Goal: Task Accomplishment & Management: Manage account settings

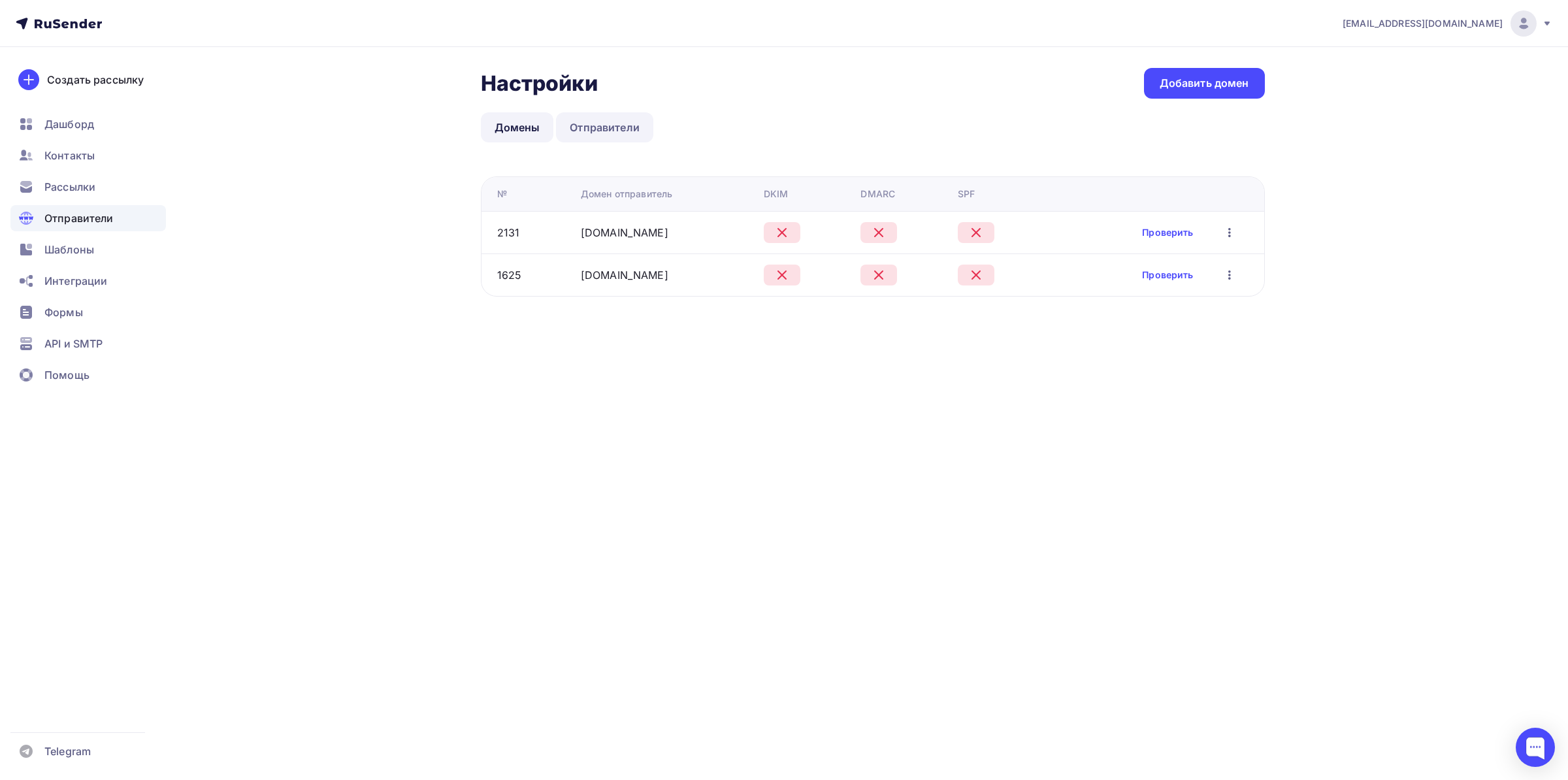
click at [594, 125] on link "Отправители" at bounding box center [604, 127] width 97 height 30
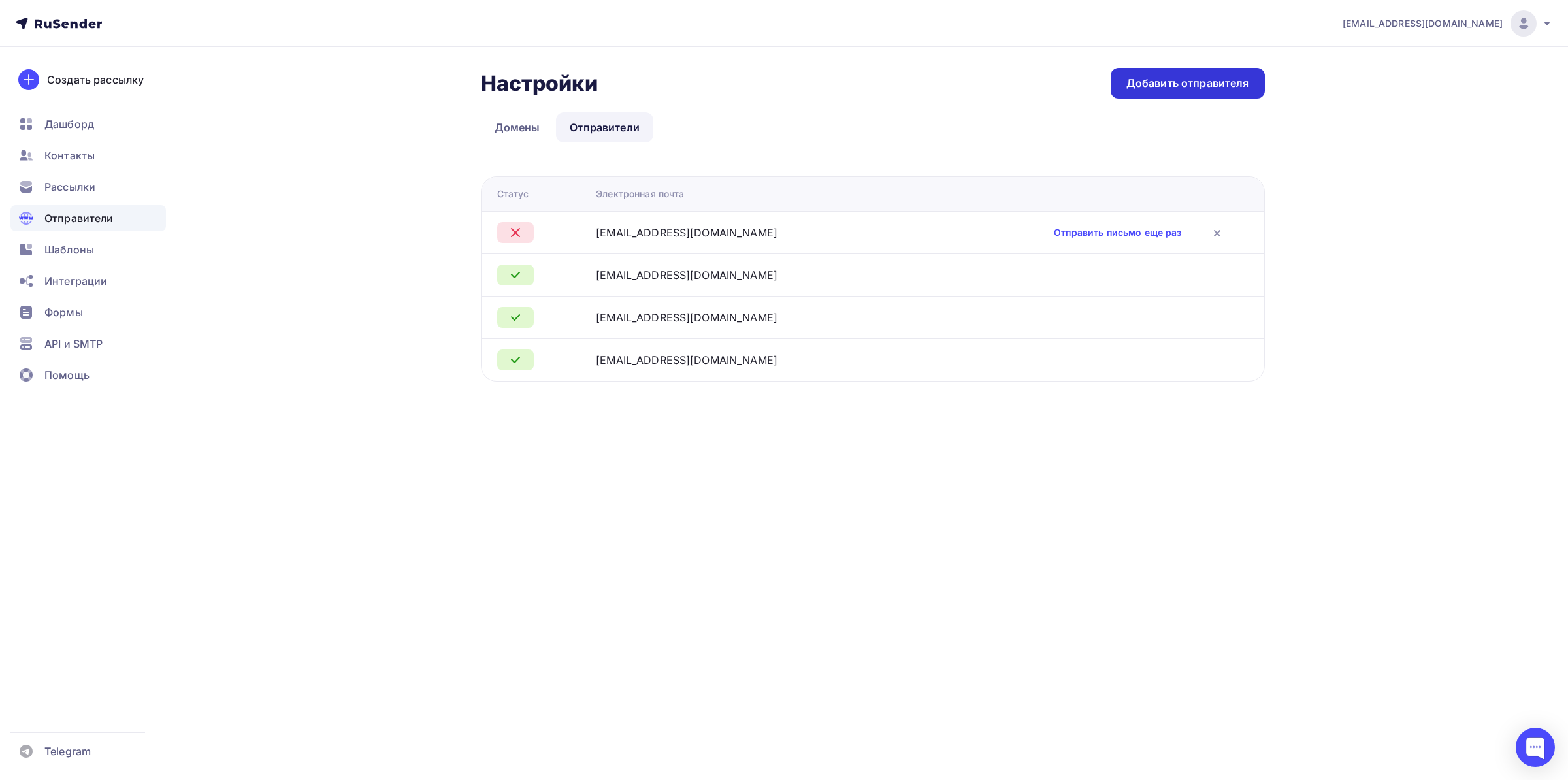
click at [1144, 88] on div "Добавить отправителя" at bounding box center [1187, 83] width 123 height 15
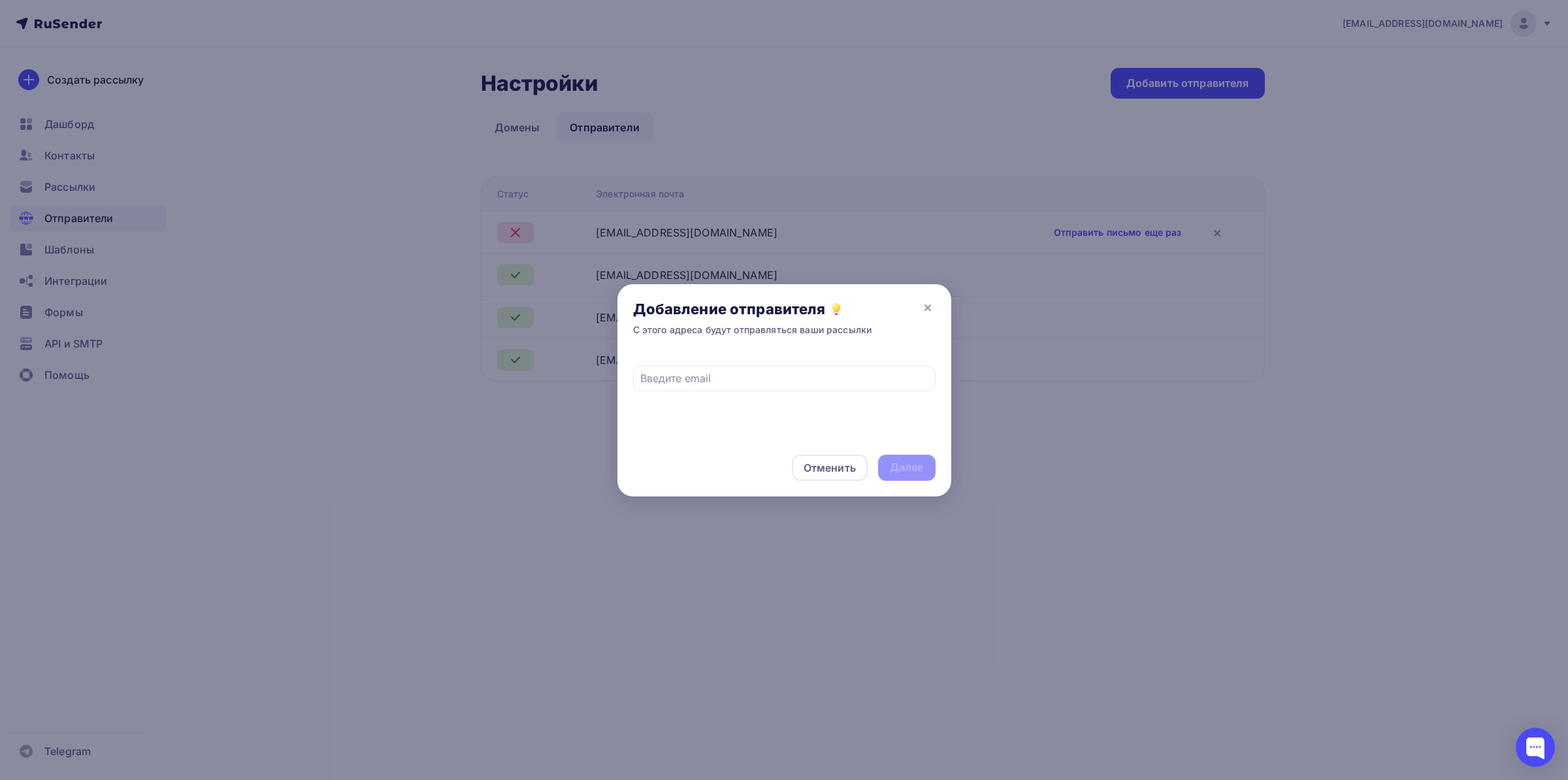
click at [936, 309] on div "Добавление отправителя С этого адреса будут отправляться ваши рассылки" at bounding box center [785, 318] width 334 height 68
click at [928, 306] on icon at bounding box center [928, 308] width 16 height 16
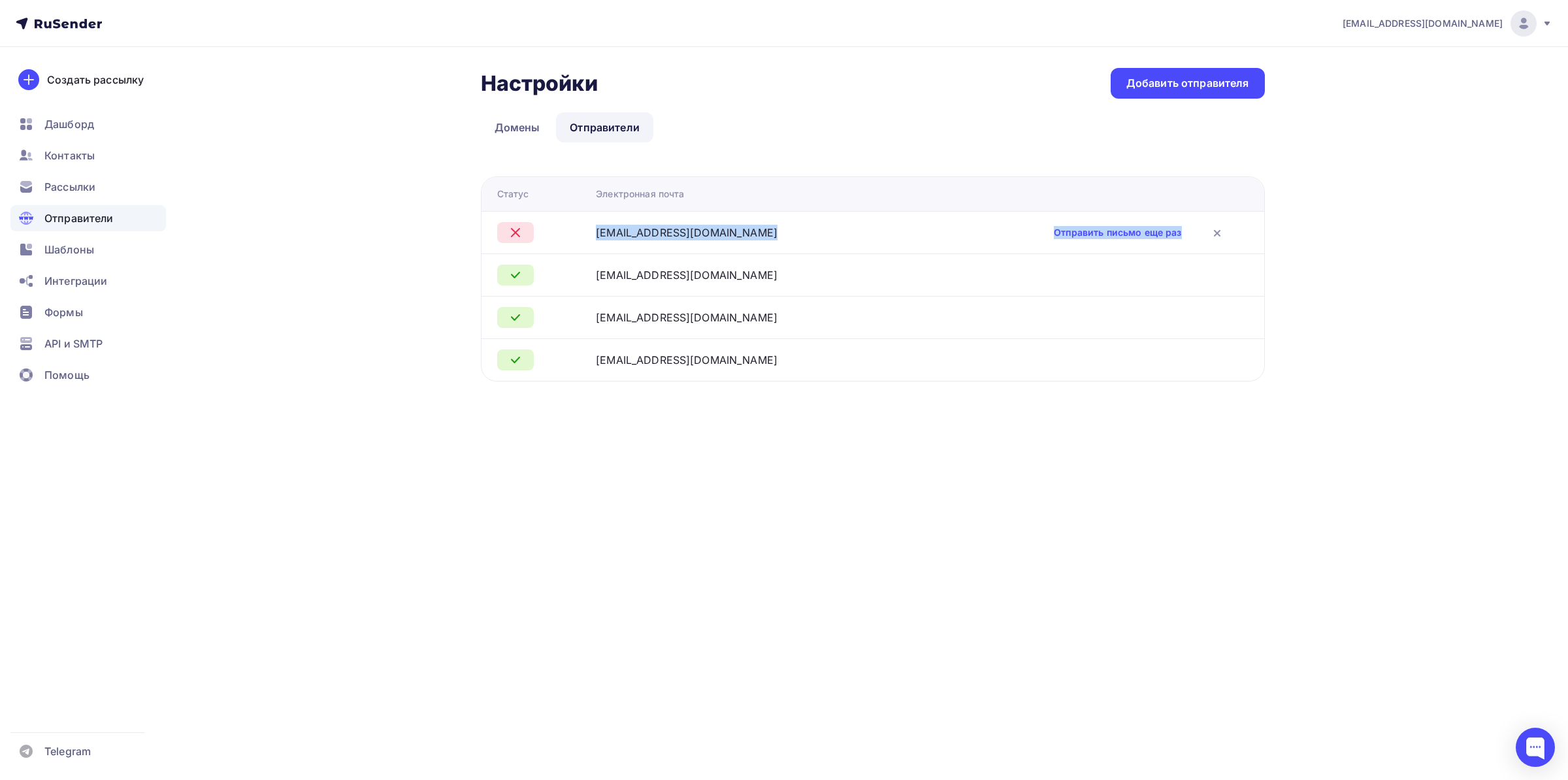
drag, startPoint x: 719, startPoint y: 234, endPoint x: 597, endPoint y: 223, distance: 122.5
click at [592, 226] on td at bounding box center [536, 232] width 110 height 43
drag, startPoint x: 596, startPoint y: 228, endPoint x: 715, endPoint y: 230, distance: 119.0
click at [715, 230] on tr "[EMAIL_ADDRESS][DOMAIN_NAME] Отправить письмо еще раз" at bounding box center [873, 232] width 782 height 43
copy tr "[EMAIL_ADDRESS][DOMAIN_NAME]"
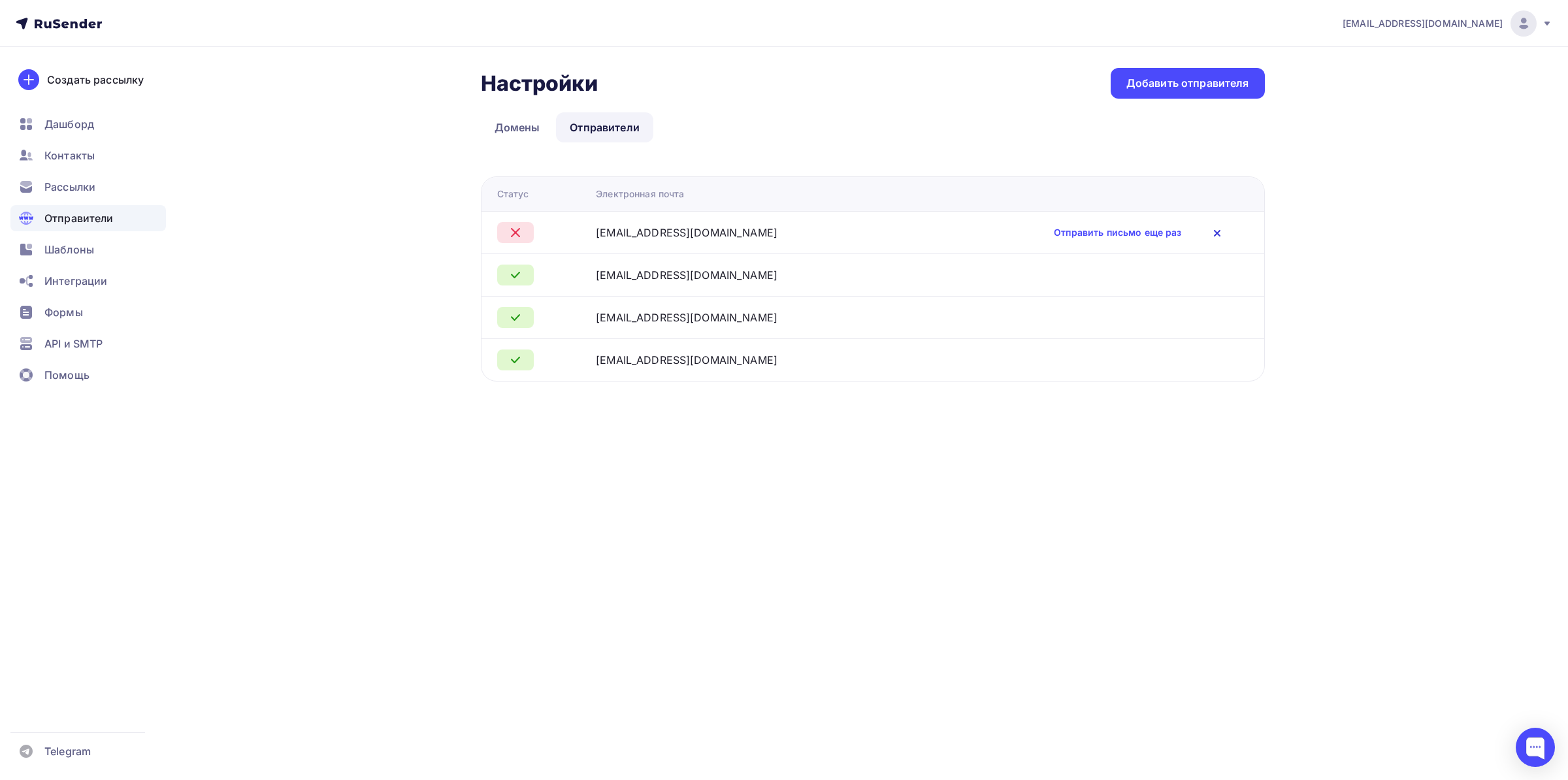
click at [1215, 234] on icon at bounding box center [1217, 233] width 6 height 6
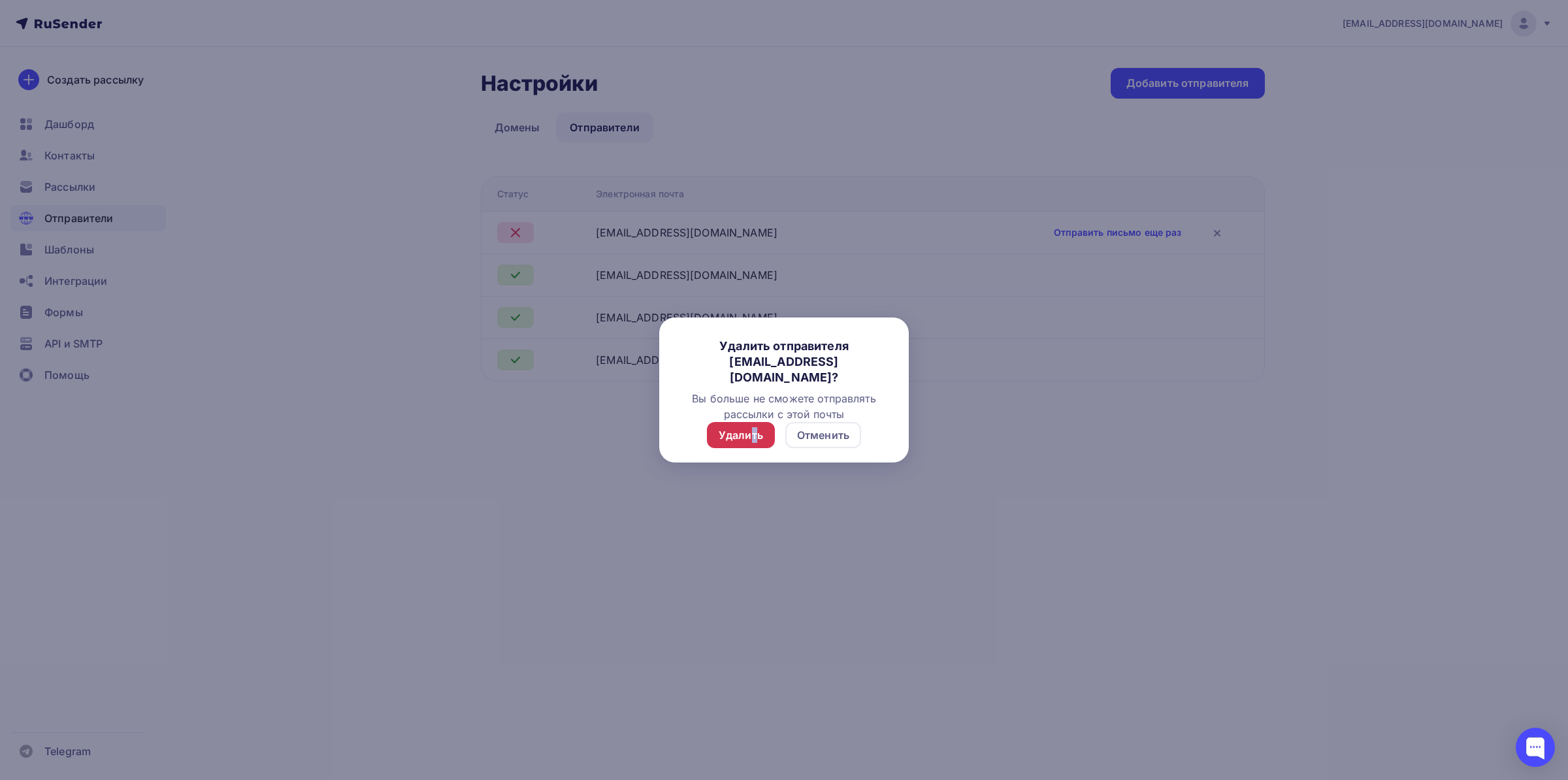
click at [751, 432] on div "Удалить" at bounding box center [741, 436] width 44 height 16
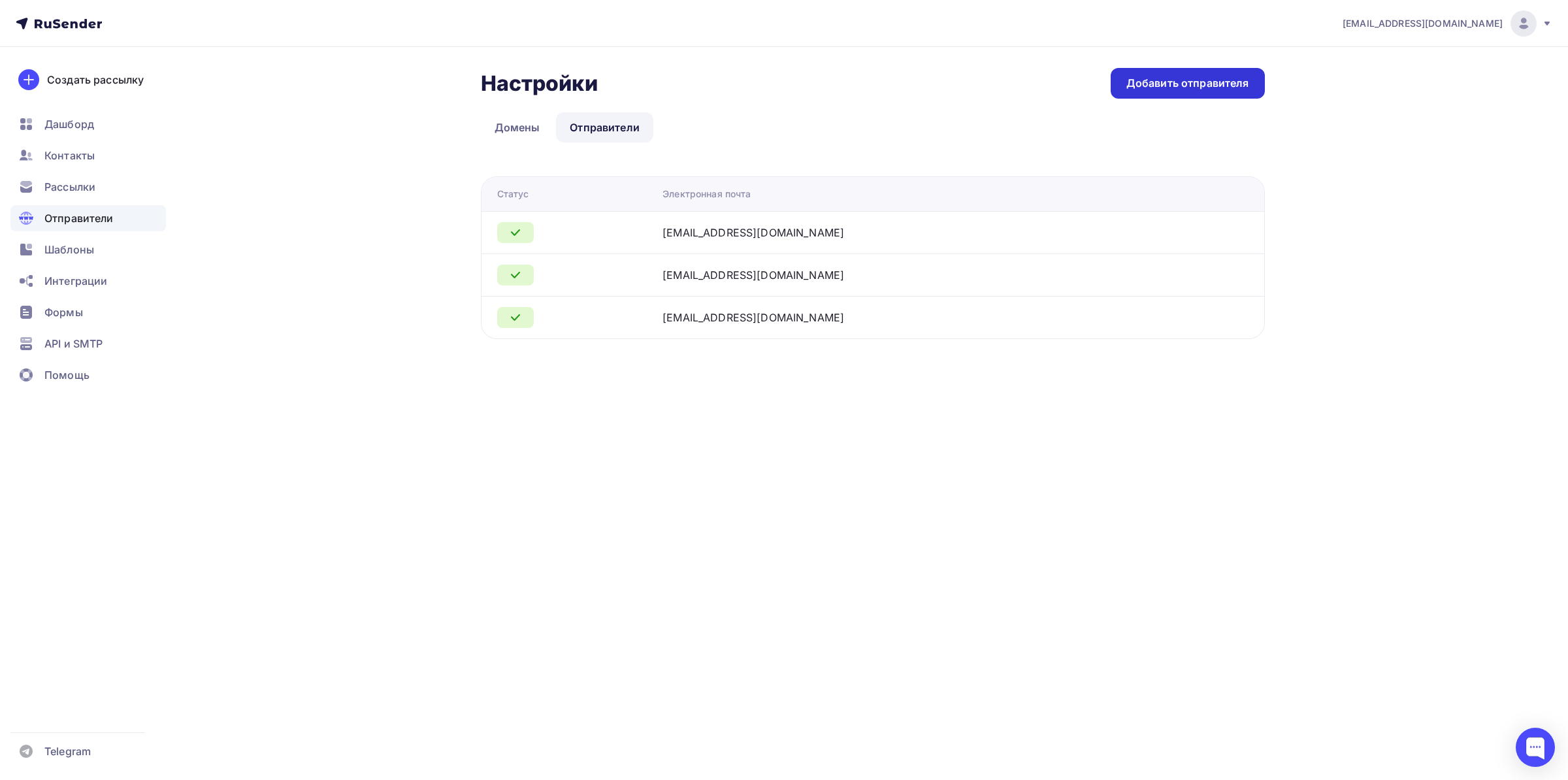
click at [1157, 80] on div "Добавить отправителя" at bounding box center [1187, 83] width 123 height 15
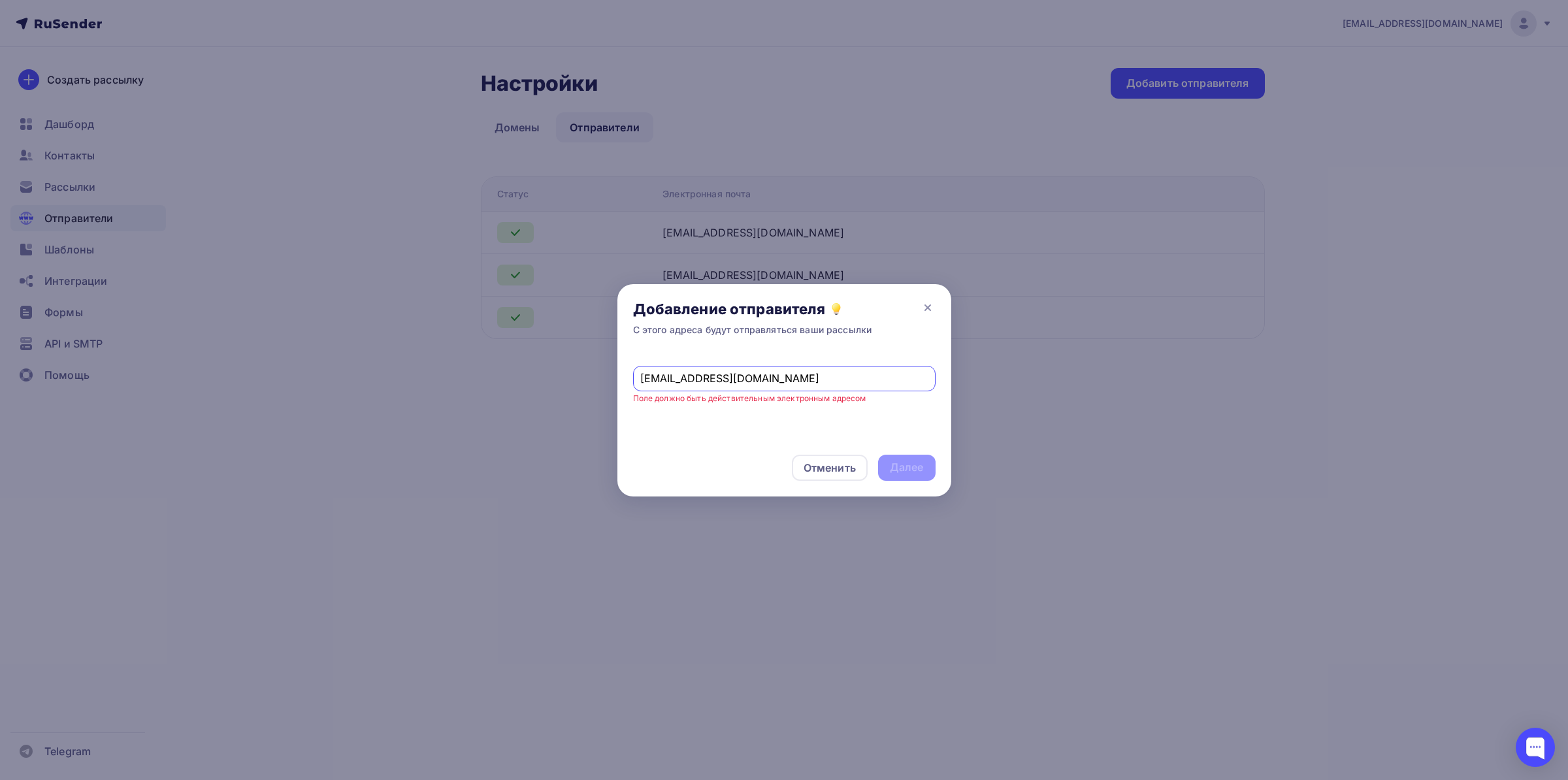
drag, startPoint x: 665, startPoint y: 375, endPoint x: 361, endPoint y: 375, distance: 304.0
click at [641, 375] on input "[EMAIL_ADDRESS][DOMAIN_NAME]" at bounding box center [784, 379] width 287 height 16
click at [771, 376] on input "[EMAIL_ADDRESS][DOMAIN_NAME]" at bounding box center [784, 379] width 287 height 16
type input "[EMAIL_ADDRESS][DOMAIN_NAME]"
click at [924, 479] on div "Далее" at bounding box center [907, 467] width 58 height 26
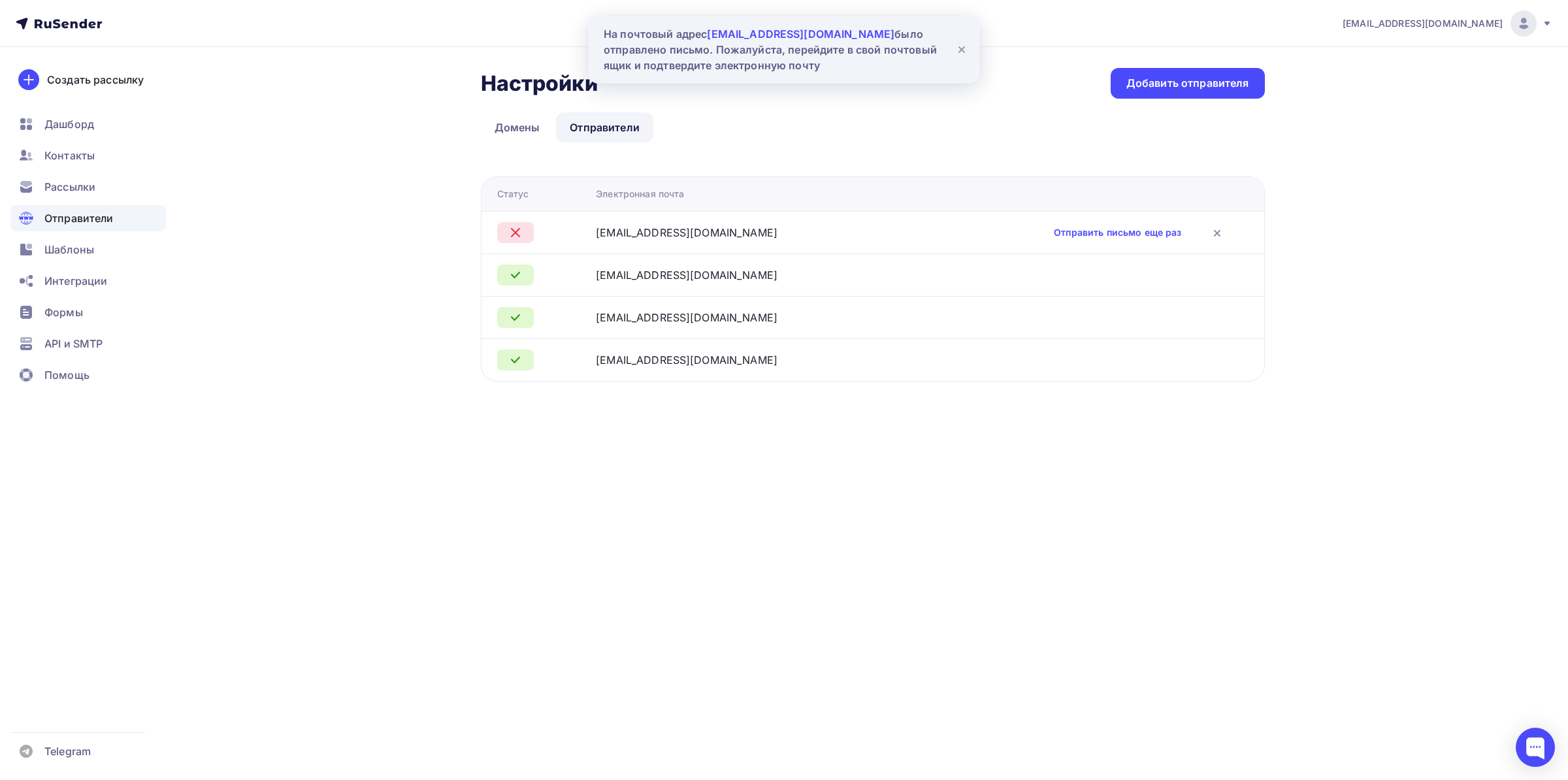
drag, startPoint x: 600, startPoint y: 32, endPoint x: 839, endPoint y: 65, distance: 241.3
click at [839, 65] on div "[EMAIL_ADDRESS][DOMAIN_NAME] Аккаунт Тарифы Выйти Создать рассылку [GEOGRAPHIC_…" at bounding box center [784, 217] width 1568 height 434
click at [839, 65] on div "На почтовый адрес [EMAIL_ADDRESS][DOMAIN_NAME] было отправлено письмо. Пожалуйс…" at bounding box center [773, 49] width 340 height 47
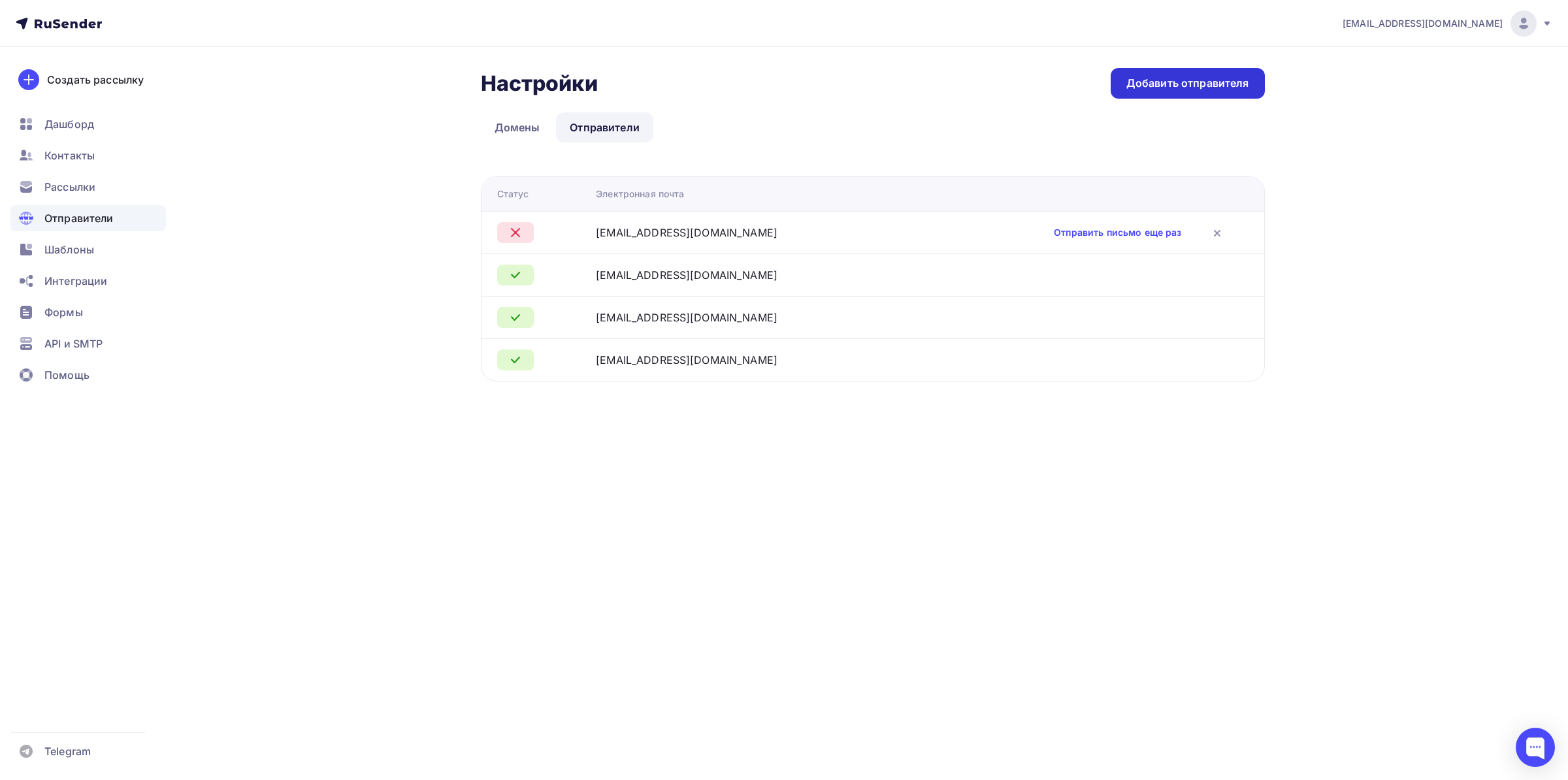
click at [1149, 94] on div "Добавить отправителя" at bounding box center [1188, 83] width 154 height 31
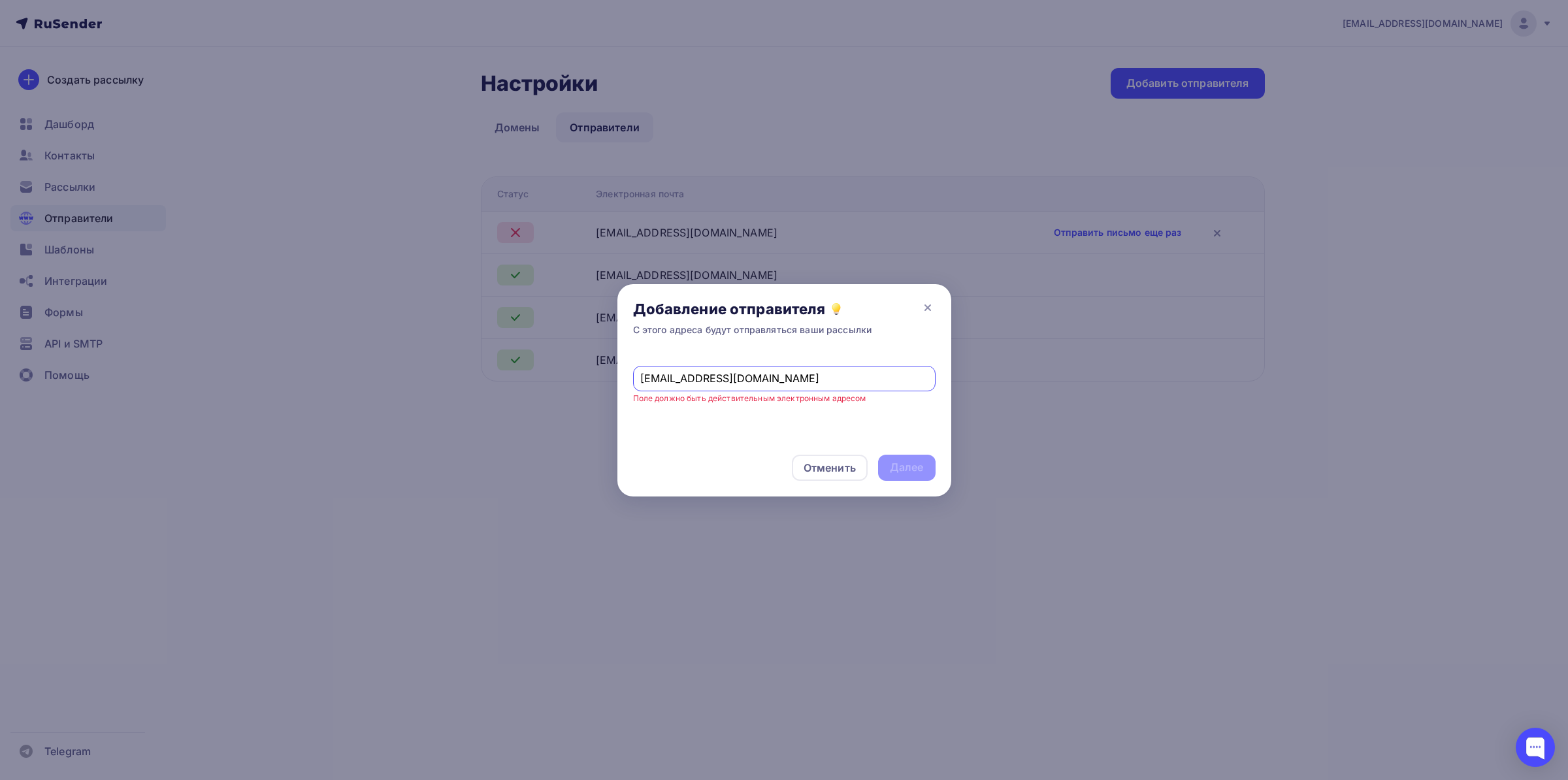
drag, startPoint x: 667, startPoint y: 379, endPoint x: 596, endPoint y: 376, distance: 71.1
click at [641, 376] on input "[EMAIL_ADDRESS][DOMAIN_NAME]" at bounding box center [784, 379] width 287 height 16
drag, startPoint x: 744, startPoint y: 379, endPoint x: 690, endPoint y: 384, distance: 54.2
click at [690, 384] on input "[EMAIL_ADDRESS][DOMAIN_NAME]" at bounding box center [784, 379] width 287 height 16
drag, startPoint x: 682, startPoint y: 372, endPoint x: 611, endPoint y: 375, distance: 71.1
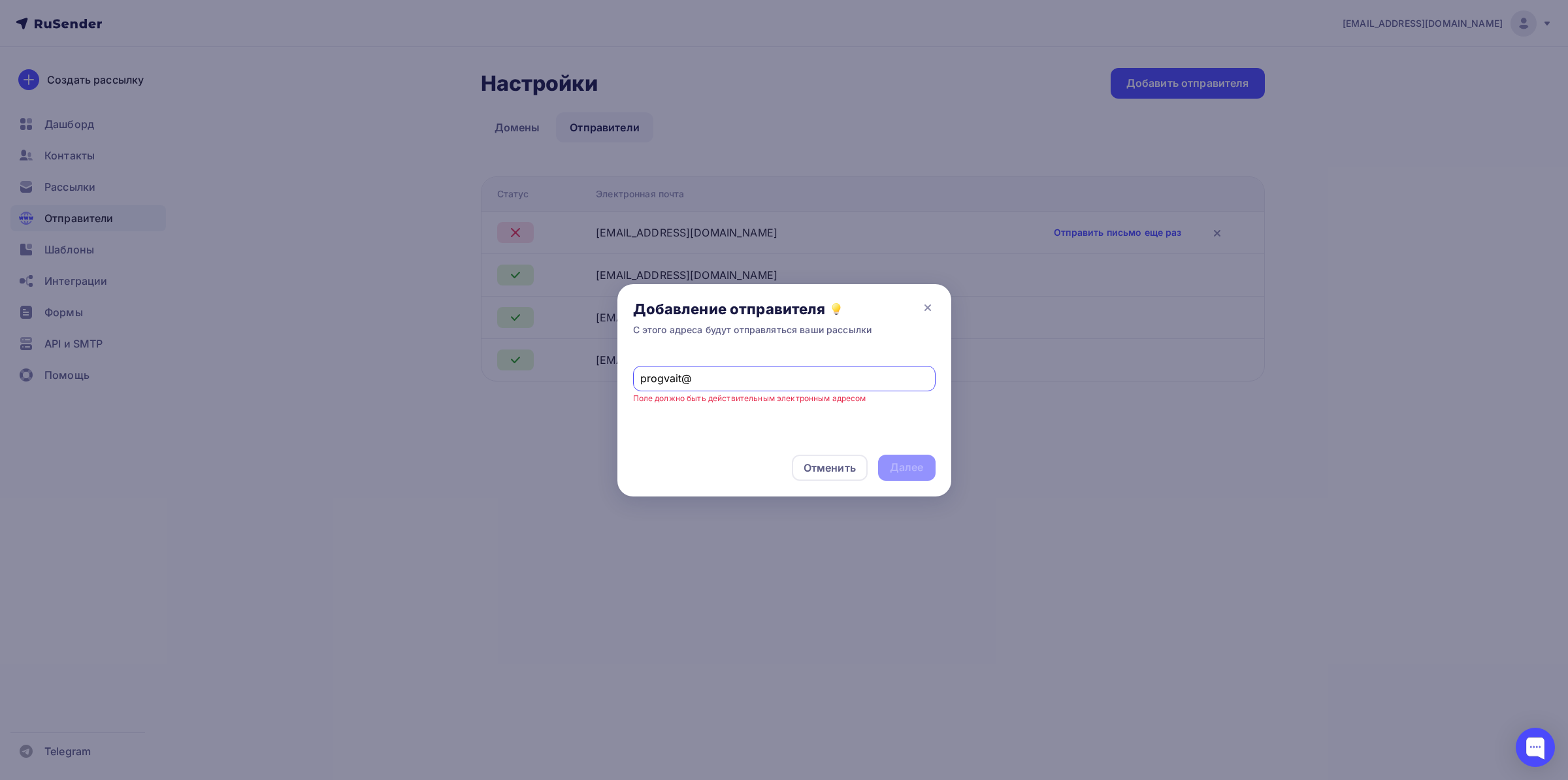
click at [641, 375] on input "progvait@" at bounding box center [784, 379] width 287 height 16
click at [728, 382] on input "progvait@" at bounding box center [784, 379] width 287 height 16
paste input "progvait"
drag, startPoint x: 680, startPoint y: 379, endPoint x: 624, endPoint y: 379, distance: 56.0
click at [641, 379] on input "[EMAIL_ADDRESS][DOMAIN_NAME]" at bounding box center [784, 379] width 287 height 16
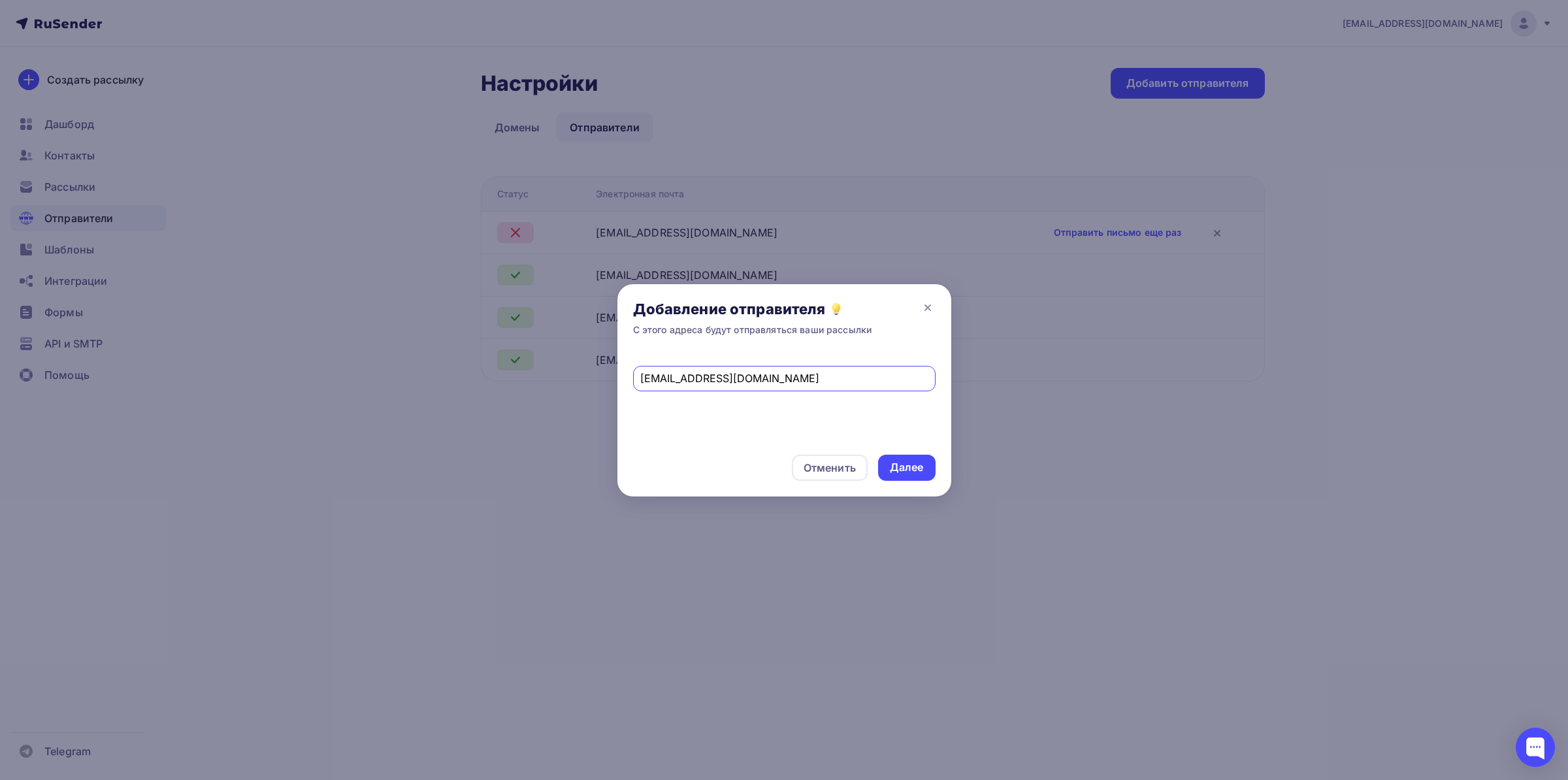
drag, startPoint x: 656, startPoint y: 381, endPoint x: 648, endPoint y: 379, distance: 8.2
click at [648, 381] on input "[EMAIL_ADDRESS][DOMAIN_NAME]" at bounding box center [784, 379] width 287 height 16
drag, startPoint x: 659, startPoint y: 378, endPoint x: 542, endPoint y: 381, distance: 117.0
click at [641, 381] on input "[EMAIL_ADDRESS][DOMAIN_NAME]" at bounding box center [784, 379] width 287 height 16
paste input "reply"
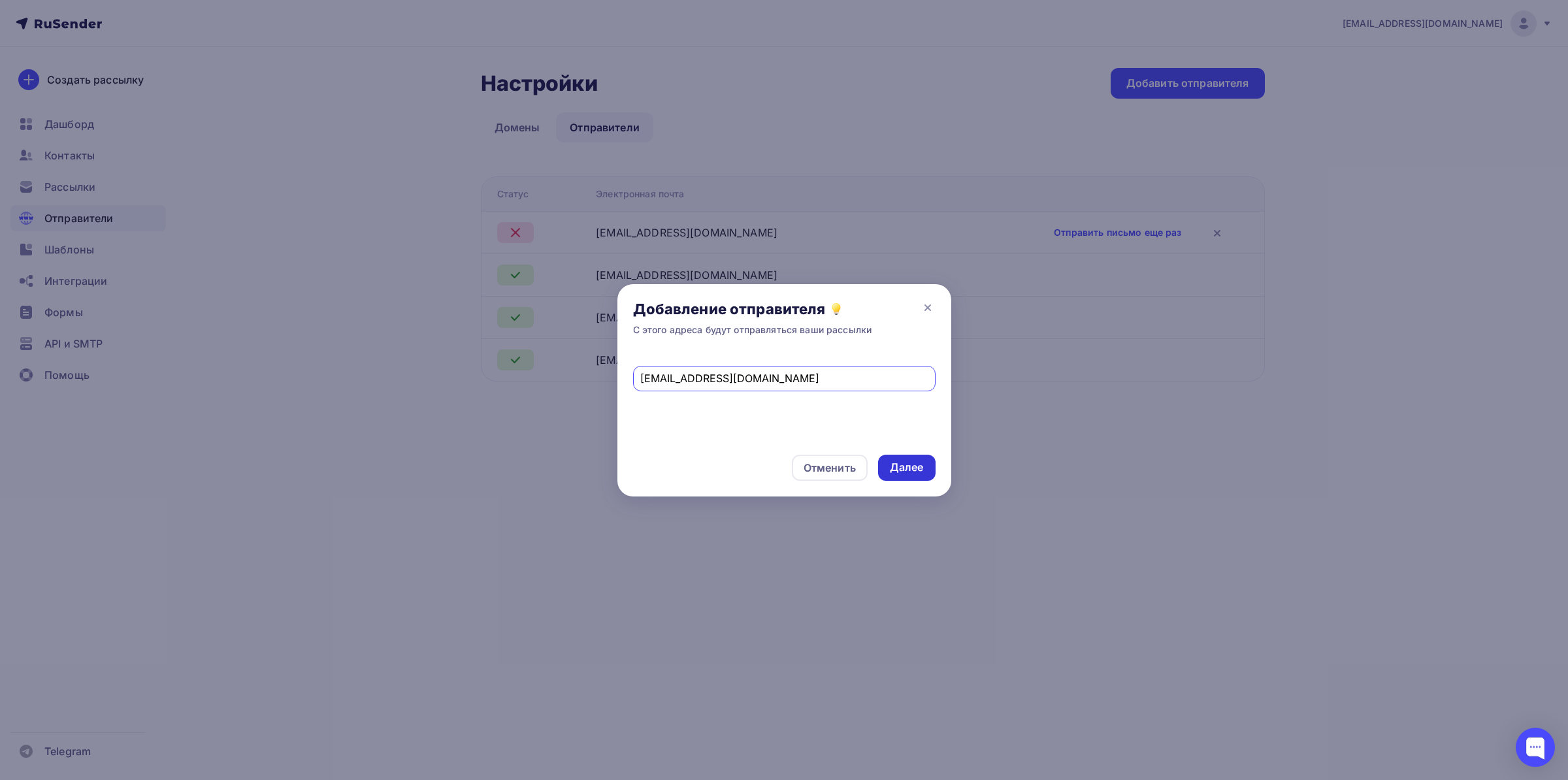
type input "[EMAIL_ADDRESS][DOMAIN_NAME]"
click at [895, 459] on div "Далее" at bounding box center [907, 467] width 58 height 26
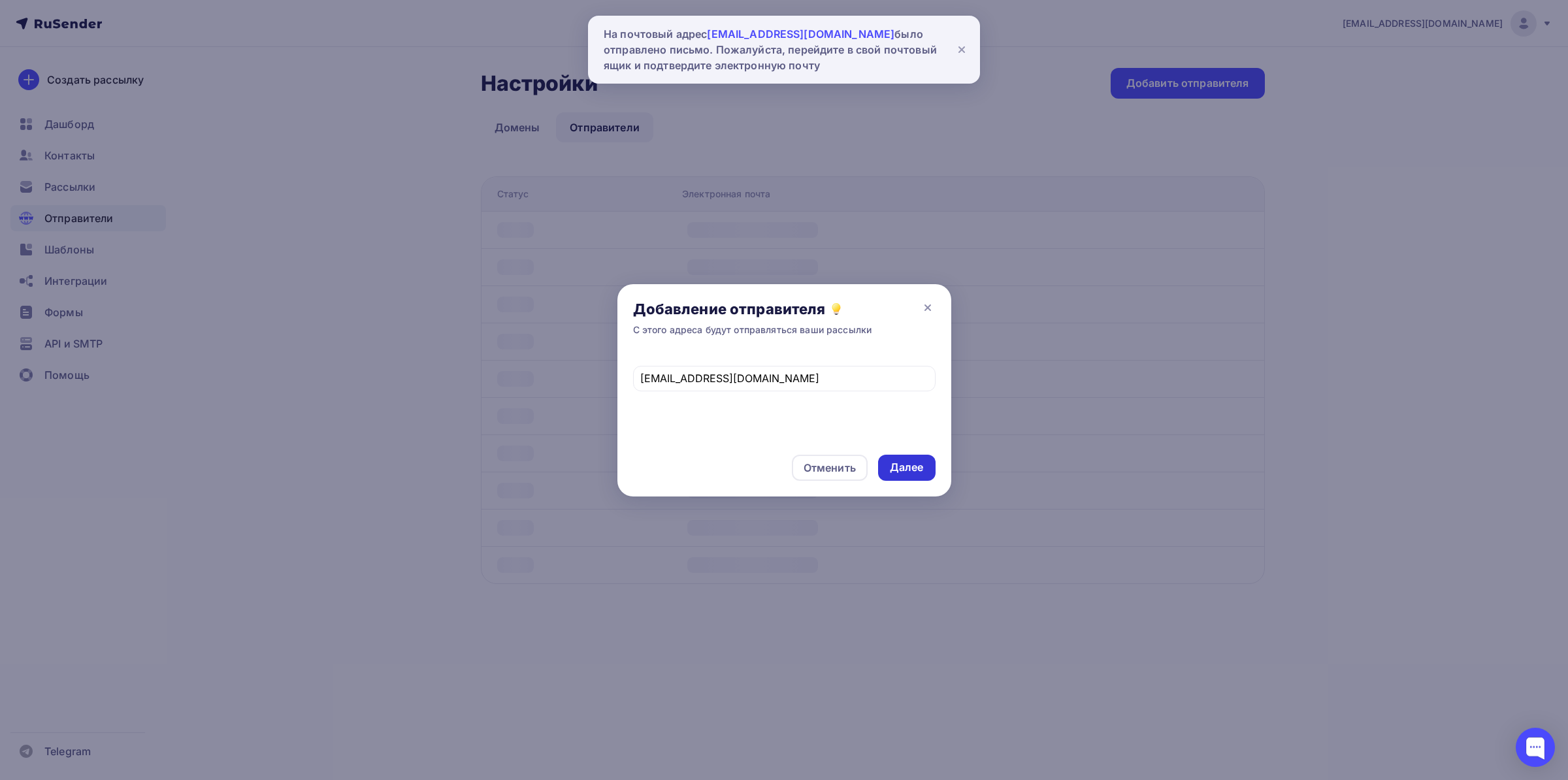
click at [915, 464] on div "Далее" at bounding box center [907, 467] width 34 height 15
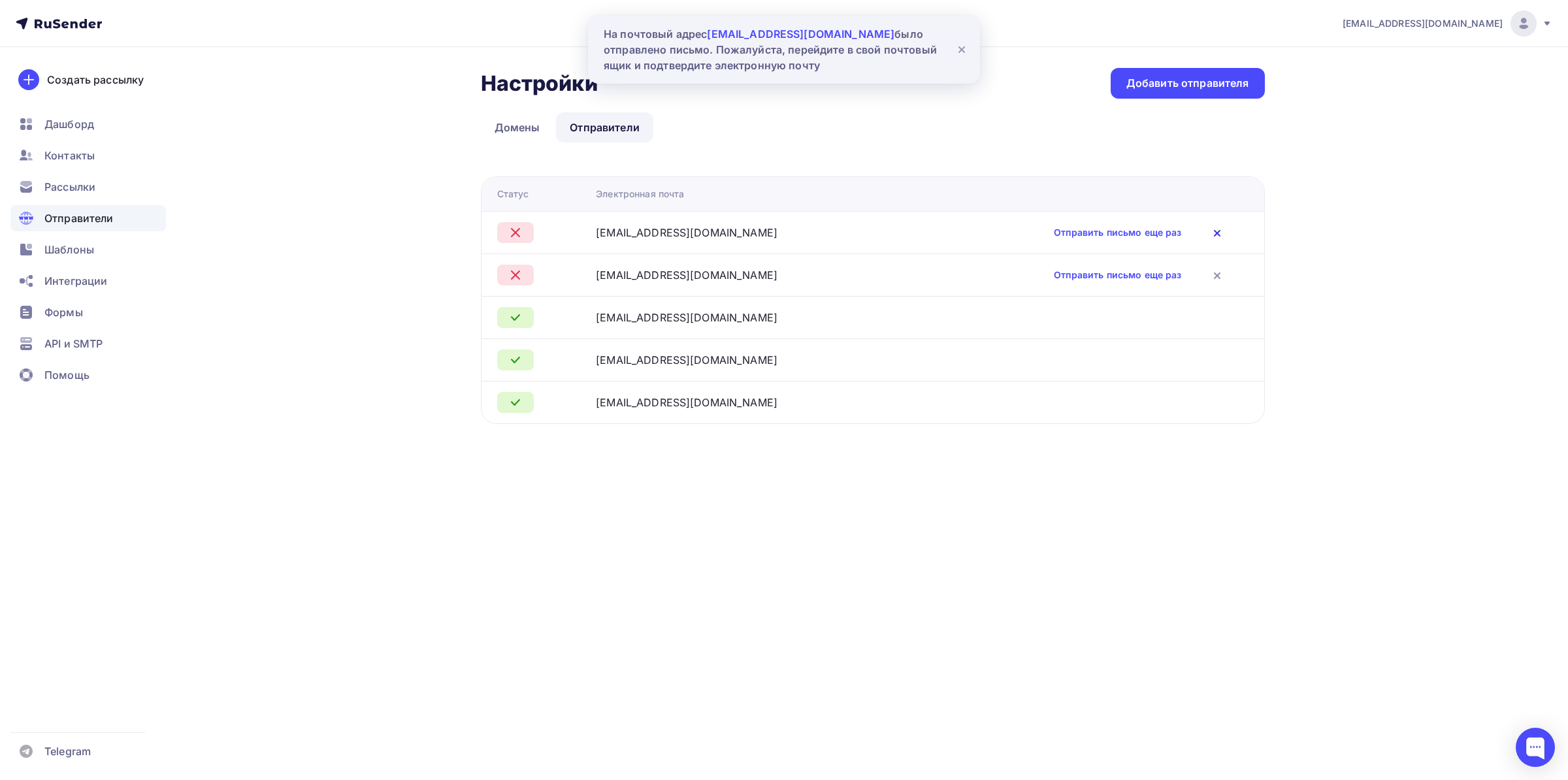
click at [1209, 238] on icon at bounding box center [1217, 234] width 16 height 16
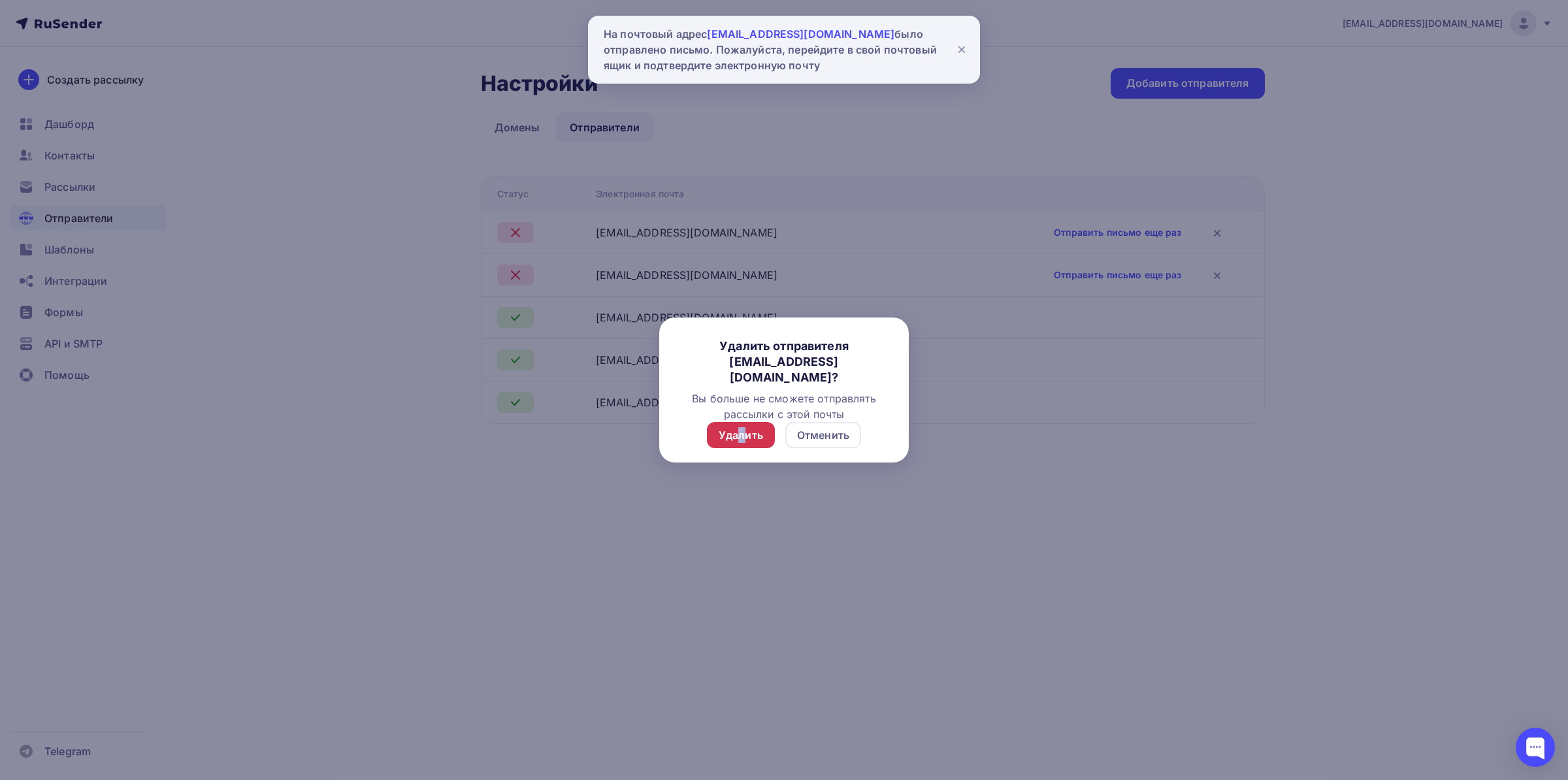
click at [741, 436] on div "Удалить" at bounding box center [741, 436] width 44 height 16
